Goal: Task Accomplishment & Management: Manage account settings

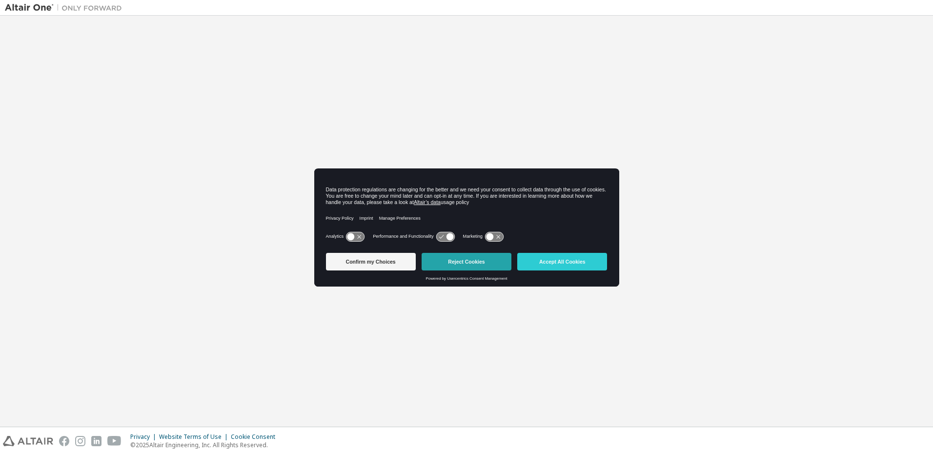
click at [505, 254] on button "Reject Cookies" at bounding box center [467, 262] width 90 height 18
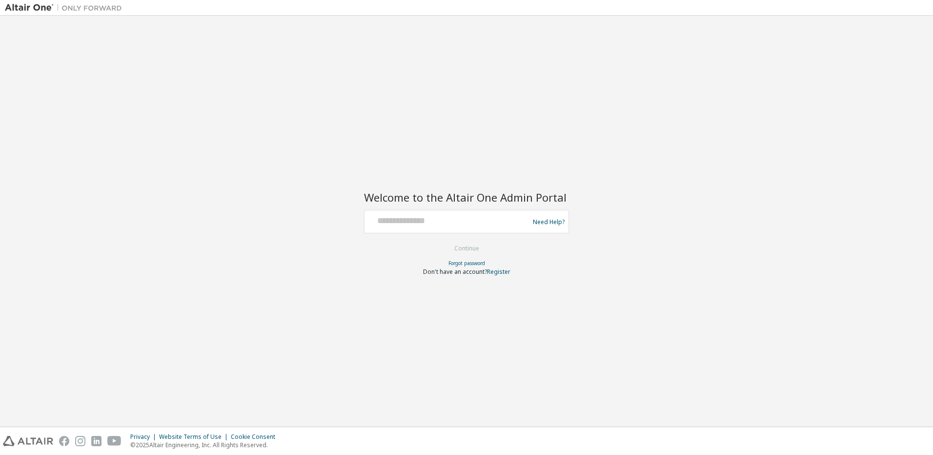
click at [440, 231] on div "Need Help?" at bounding box center [466, 221] width 205 height 23
click at [434, 218] on input "text" at bounding box center [448, 219] width 160 height 14
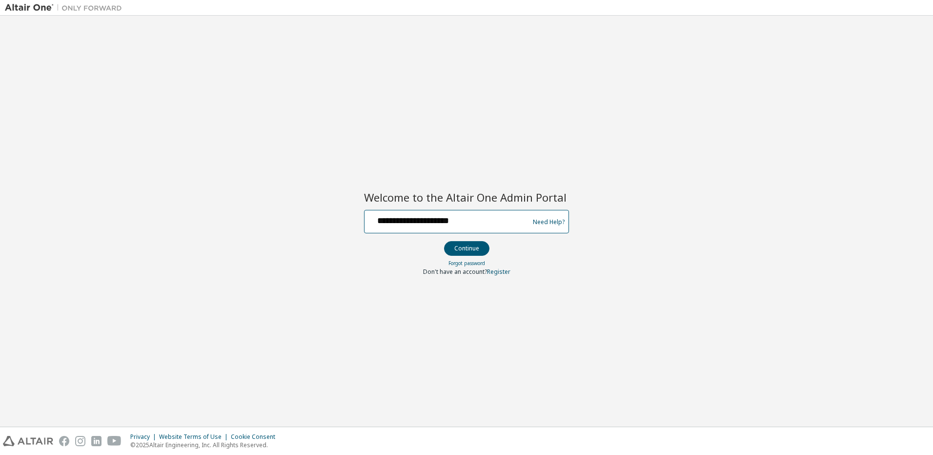
type input "**********"
click at [444, 241] on button "Continue" at bounding box center [466, 248] width 45 height 15
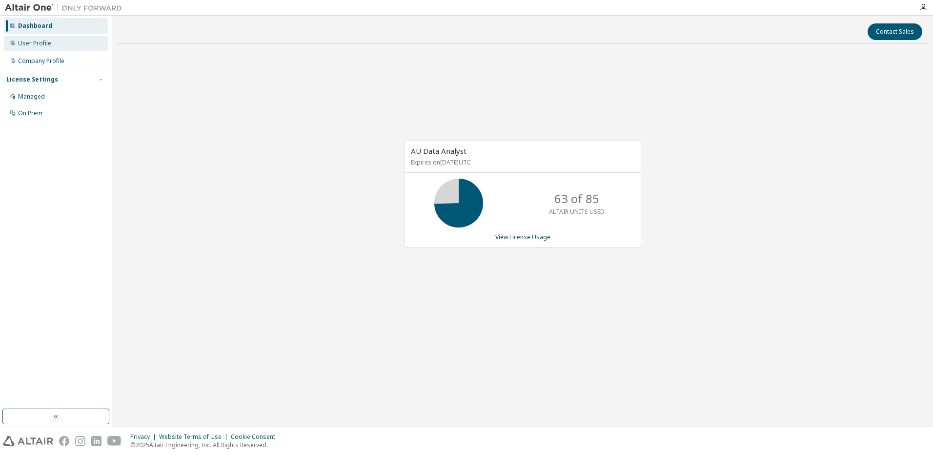
click at [56, 44] on div "User Profile" at bounding box center [56, 44] width 104 height 16
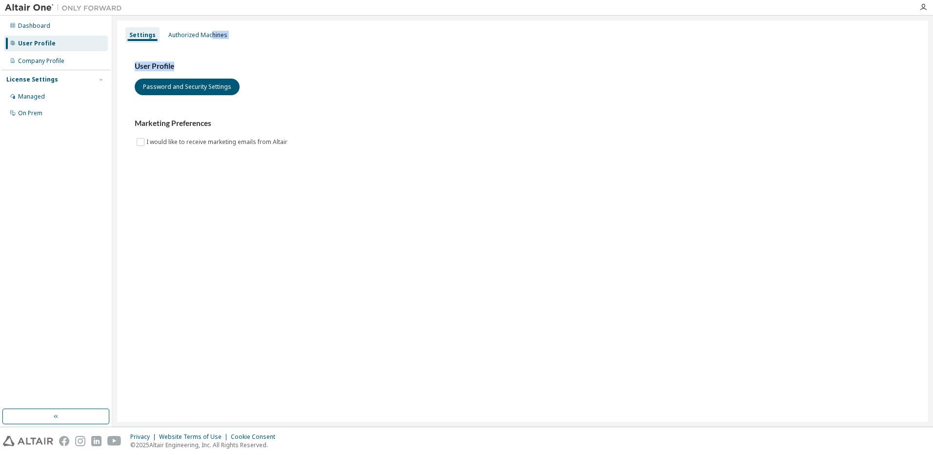
click at [209, 43] on div "Settings Authorized Machines User Profile Password and Security Settings Market…" at bounding box center [522, 220] width 811 height 401
drag, startPoint x: 209, startPoint y: 43, endPoint x: 204, endPoint y: 32, distance: 12.7
click at [204, 32] on div "Authorized Machines" at bounding box center [197, 35] width 59 height 8
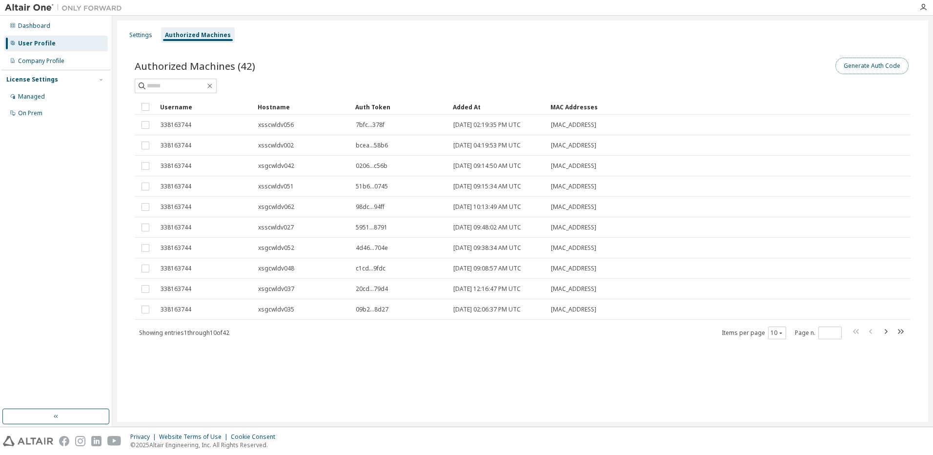
click at [873, 67] on button "Generate Auth Code" at bounding box center [871, 66] width 73 height 17
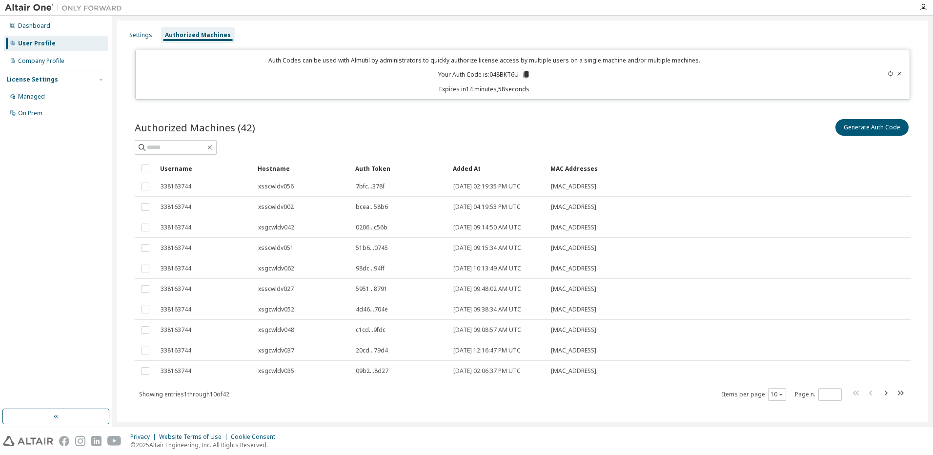
click at [523, 75] on icon at bounding box center [525, 74] width 5 height 7
click at [523, 72] on icon at bounding box center [525, 74] width 5 height 7
click at [897, 72] on icon at bounding box center [899, 74] width 6 height 6
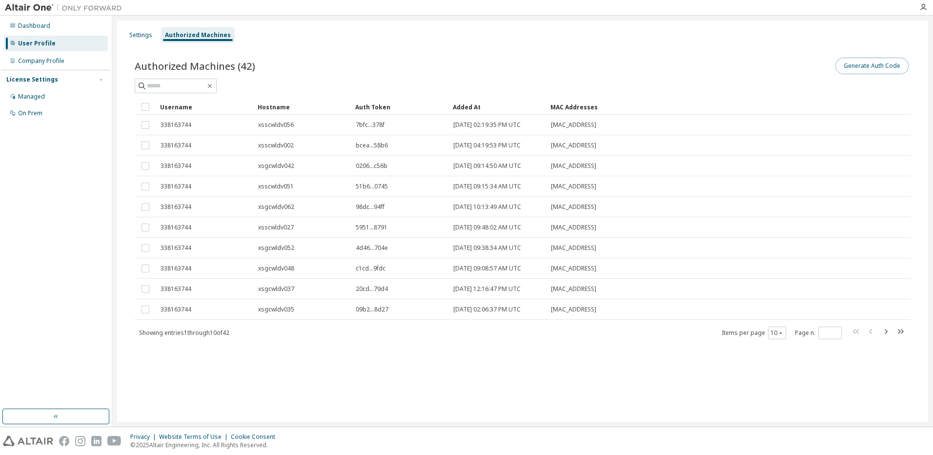
click at [874, 65] on button "Generate Auth Code" at bounding box center [871, 66] width 73 height 17
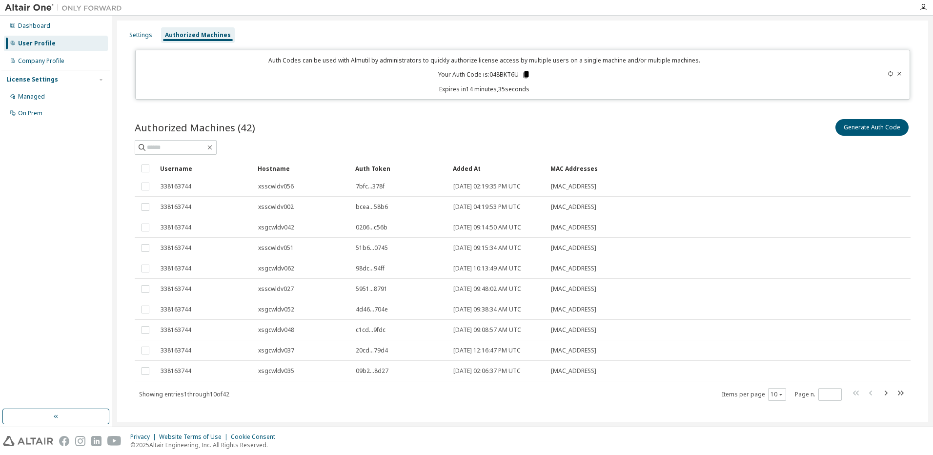
click at [524, 74] on icon at bounding box center [525, 74] width 5 height 7
